Goal: Information Seeking & Learning: Learn about a topic

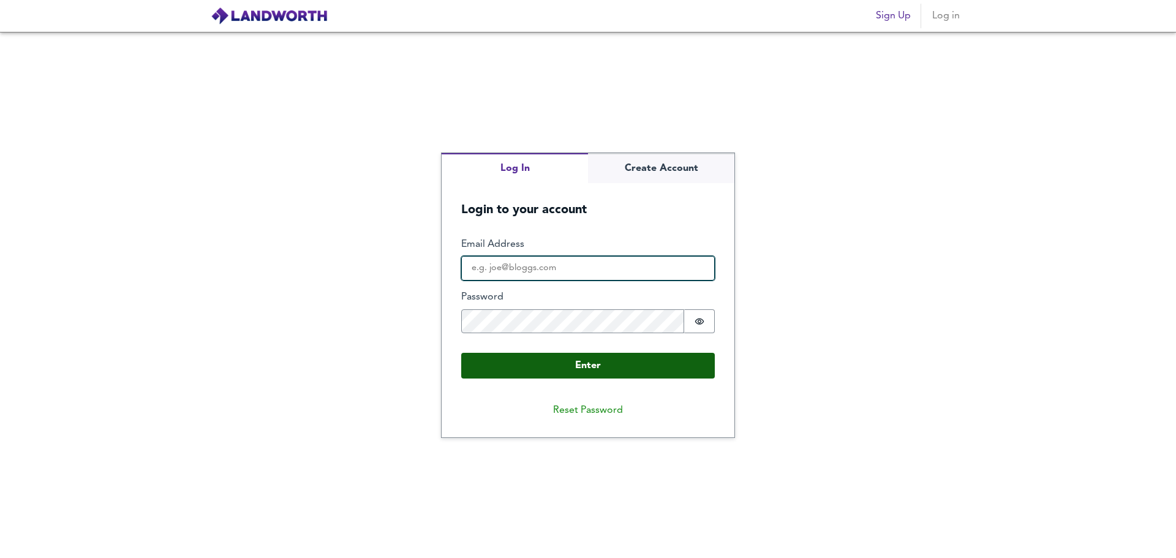
type input "[EMAIL_ADDRESS][DOMAIN_NAME]"
click at [624, 355] on button "Enter" at bounding box center [588, 366] width 254 height 26
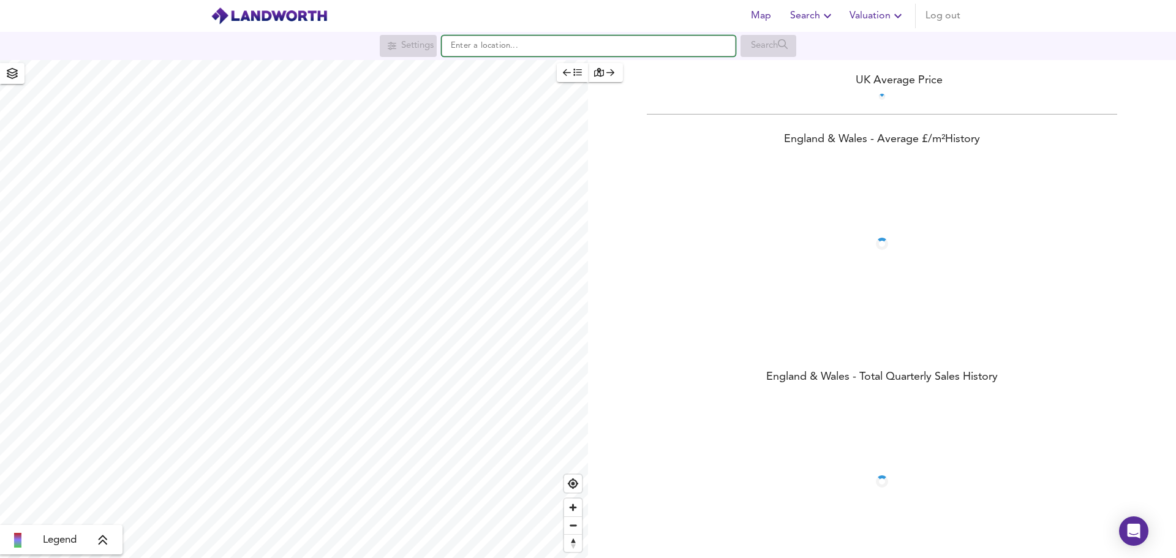
click at [516, 51] on input "text" at bounding box center [589, 46] width 294 height 21
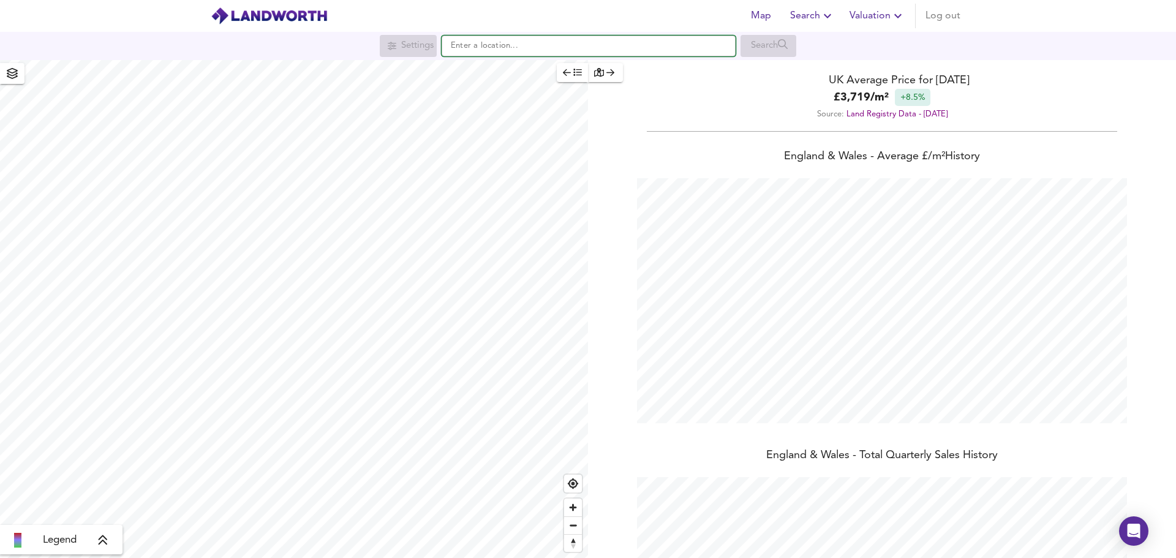
scroll to position [558, 1176]
click at [525, 62] on li "[STREET_ADDRESS]" at bounding box center [588, 69] width 293 height 27
type input "[STREET_ADDRESS]"
checkbox input "false"
checkbox input "true"
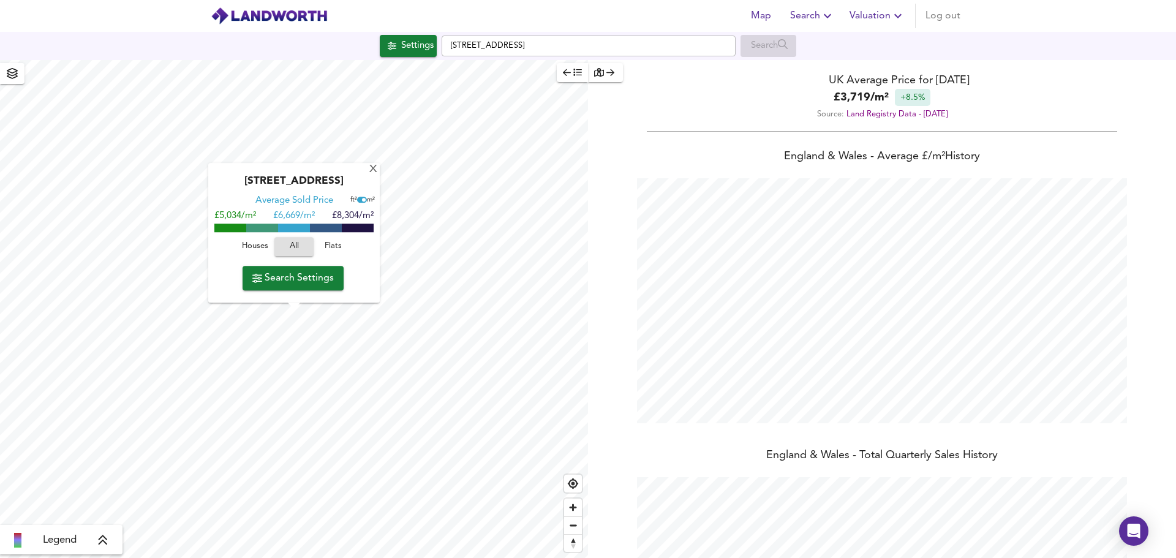
click at [325, 279] on span "Search Settings" at bounding box center [292, 278] width 81 height 17
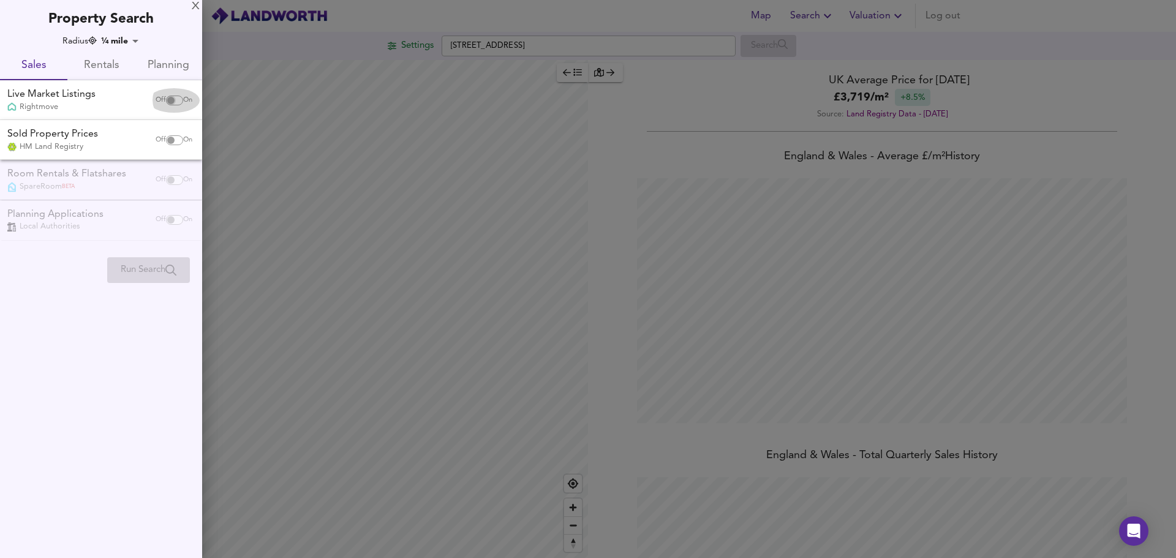
click at [167, 96] on input "checkbox" at bounding box center [170, 101] width 29 height 10
checkbox input "true"
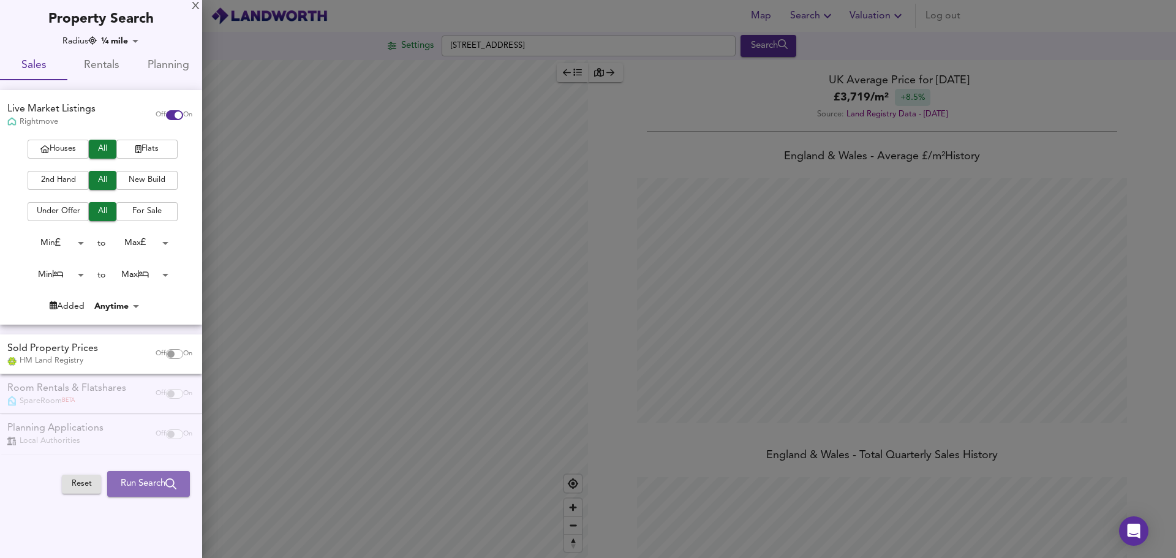
click at [157, 487] on span "Run Search" at bounding box center [149, 484] width 56 height 16
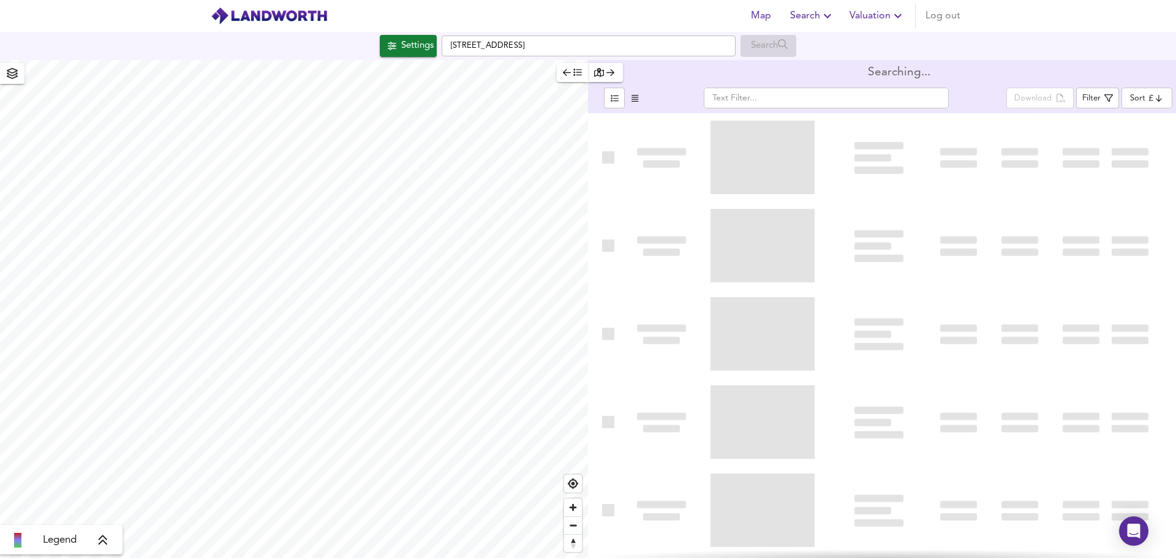
type input "bestdeal"
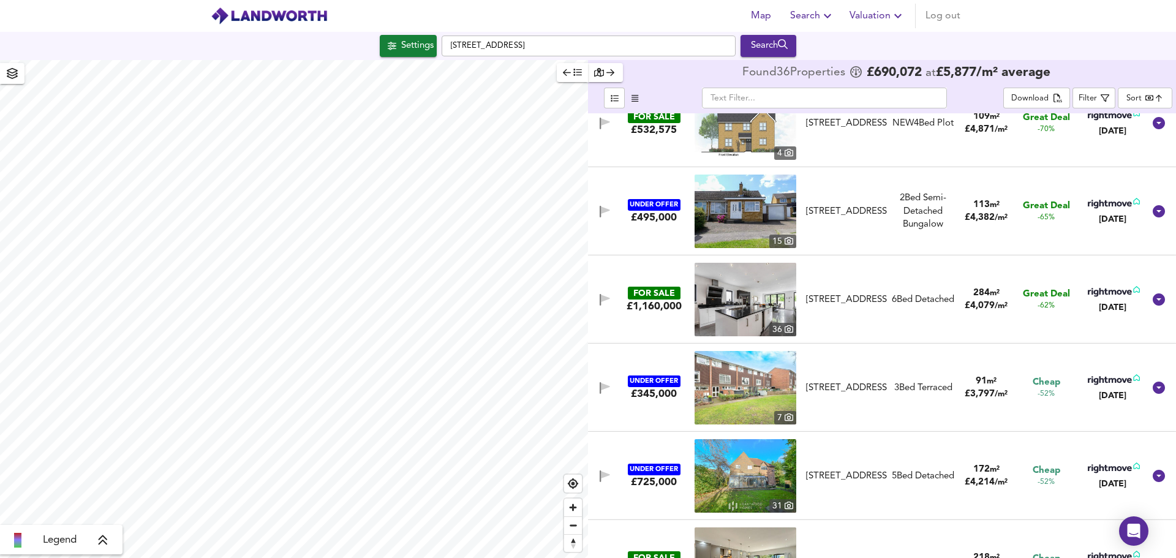
scroll to position [184, 0]
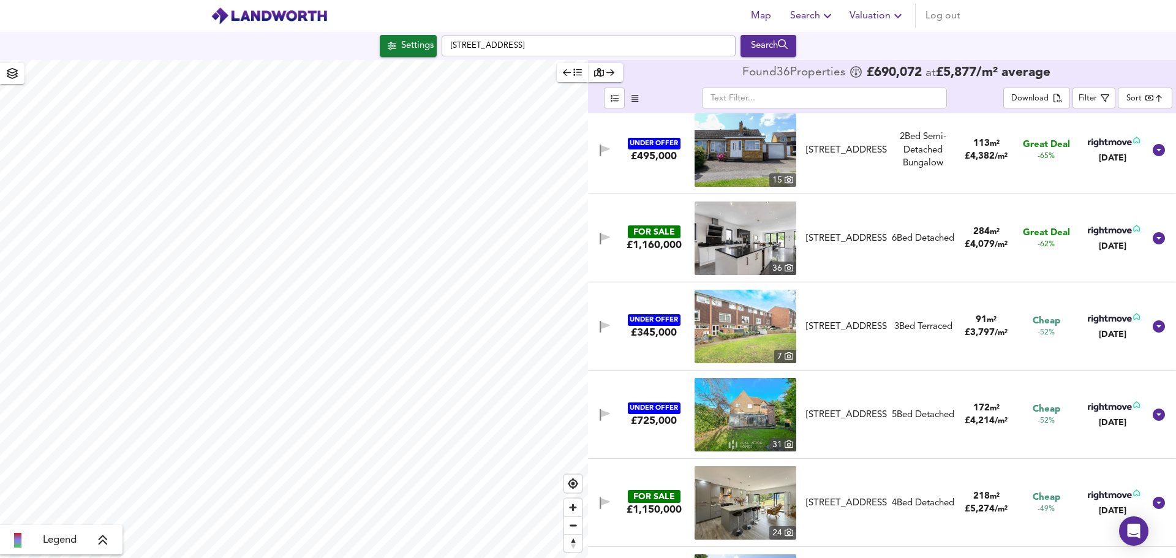
click at [716, 233] on img at bounding box center [746, 239] width 102 height 74
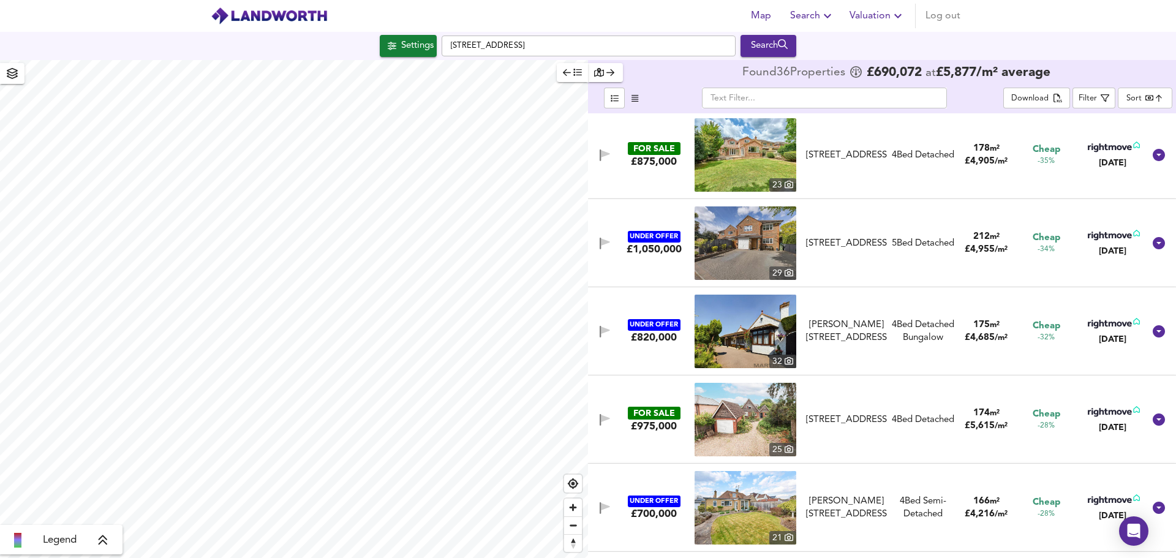
scroll to position [858, 0]
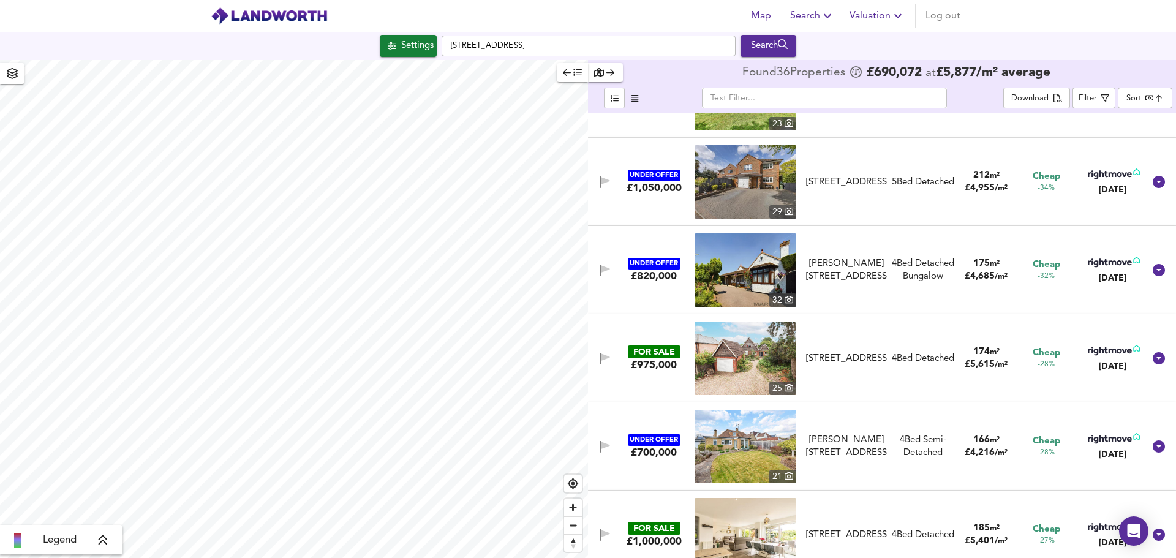
click at [763, 353] on img at bounding box center [746, 359] width 102 height 74
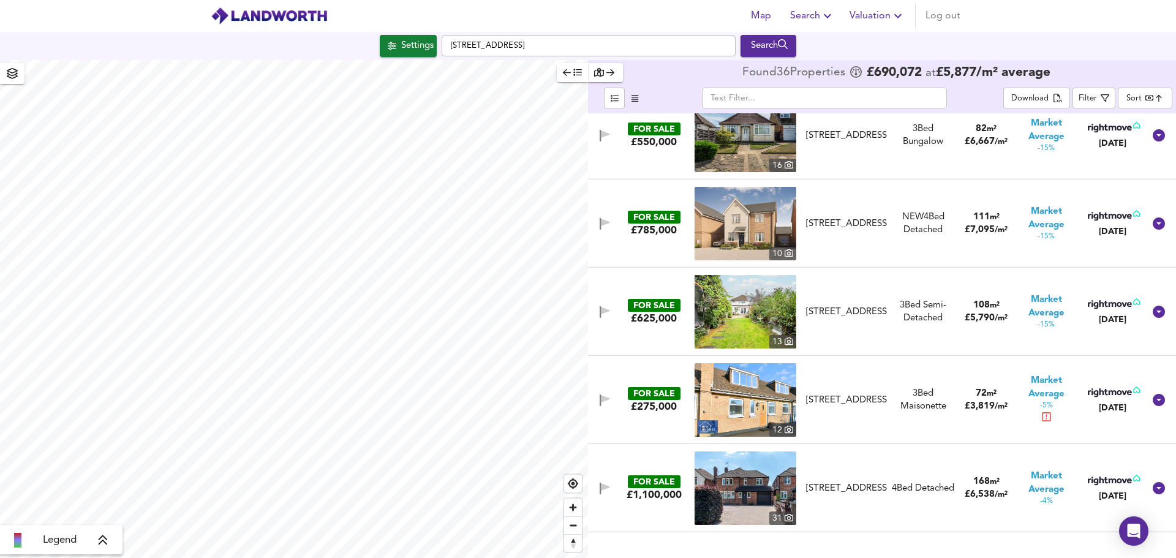
scroll to position [1715, 0]
